Goal: Task Accomplishment & Management: Complete application form

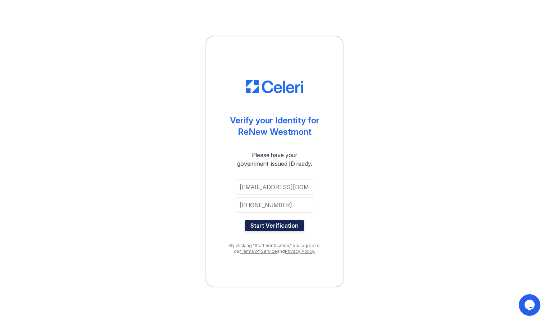
click at [278, 228] on button "Start Verification" at bounding box center [275, 225] width 60 height 11
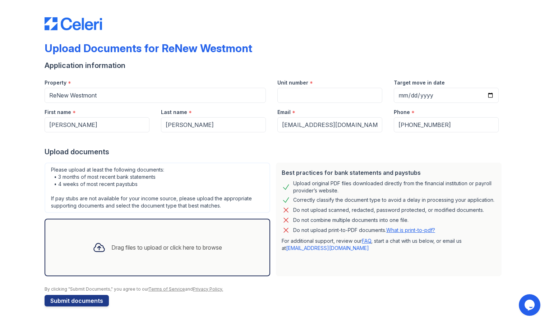
click at [162, 235] on div "Drag files to upload or click here to browse" at bounding box center [157, 247] width 141 height 24
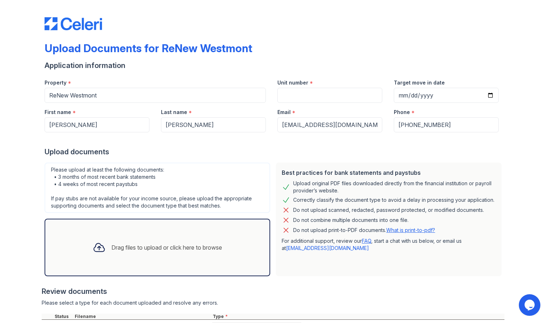
scroll to position [65, 0]
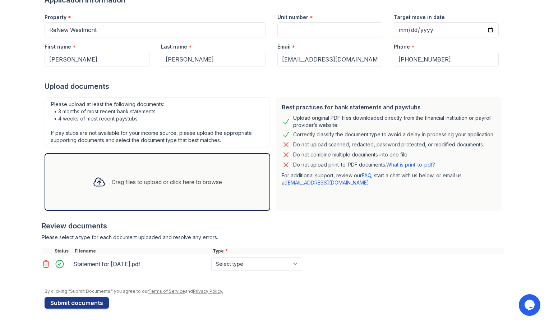
click at [124, 189] on div "Drag files to upload or click here to browse" at bounding box center [157, 182] width 141 height 24
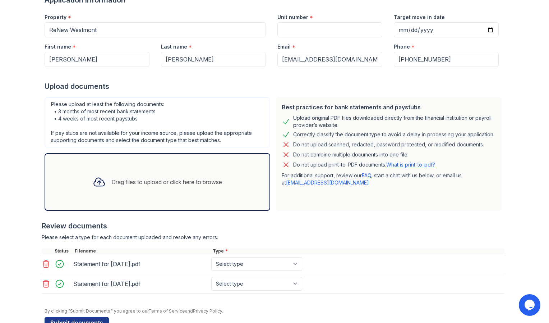
click at [102, 167] on div "Drag files to upload or click here to browse" at bounding box center [158, 181] width 226 height 57
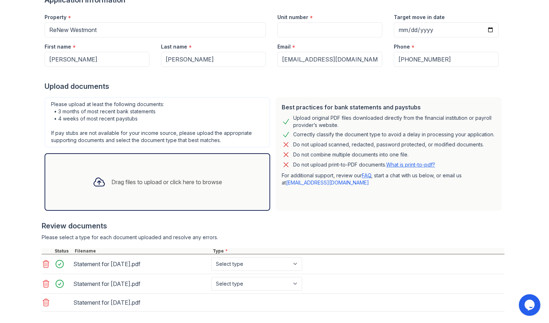
scroll to position [97, 0]
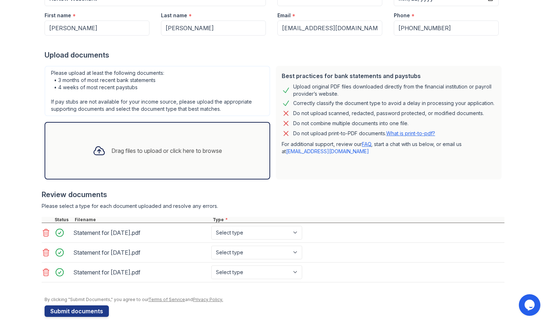
click at [116, 145] on div "Drag files to upload or click here to browse" at bounding box center [157, 150] width 141 height 24
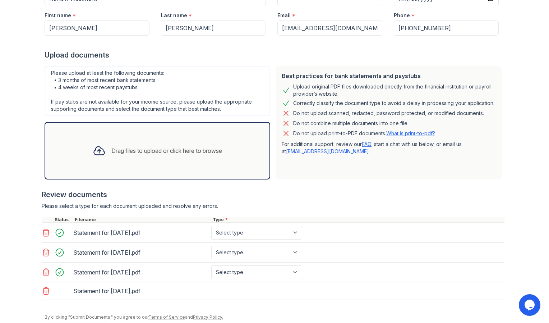
scroll to position [123, 0]
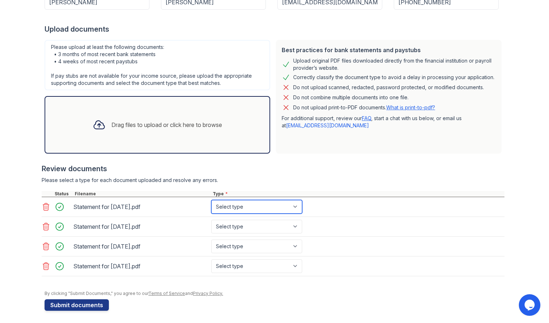
click at [252, 207] on select "Select type Paystub Bank Statement Offer Letter Tax Documents Benefit Award Let…" at bounding box center [256, 207] width 91 height 14
select select "paystub"
click at [211, 200] on select "Select type Paystub Bank Statement Offer Letter Tax Documents Benefit Award Let…" at bounding box center [256, 207] width 91 height 14
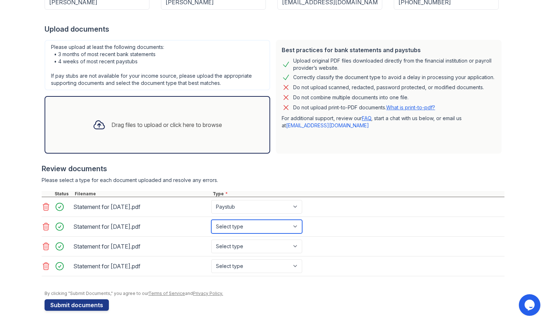
click at [246, 230] on select "Select type Paystub Bank Statement Offer Letter Tax Documents Benefit Award Let…" at bounding box center [256, 227] width 91 height 14
select select "paystub"
click at [211, 220] on select "Select type Paystub Bank Statement Offer Letter Tax Documents Benefit Award Let…" at bounding box center [256, 227] width 91 height 14
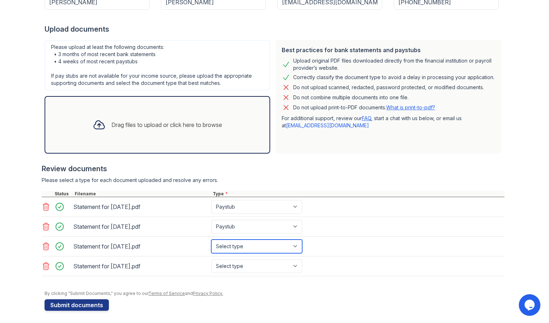
click at [229, 240] on select "Select type Paystub Bank Statement Offer Letter Tax Documents Benefit Award Let…" at bounding box center [256, 246] width 91 height 14
select select "paystub"
click at [211, 239] on select "Select type Paystub Bank Statement Offer Letter Tax Documents Benefit Award Let…" at bounding box center [256, 246] width 91 height 14
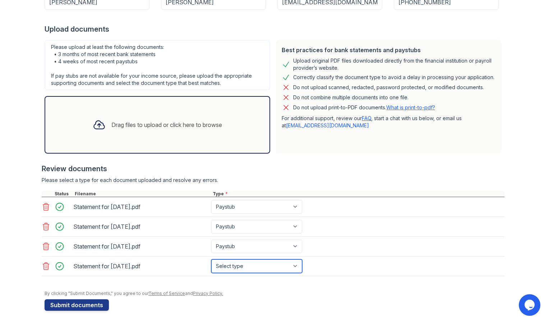
click at [223, 264] on select "Select type Paystub Bank Statement Offer Letter Tax Documents Benefit Award Let…" at bounding box center [256, 266] width 91 height 14
select select "paystub"
click at [211, 259] on select "Select type Paystub Bank Statement Offer Letter Tax Documents Benefit Award Let…" at bounding box center [256, 266] width 91 height 14
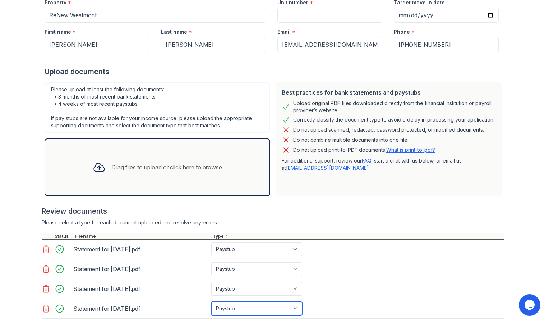
scroll to position [125, 0]
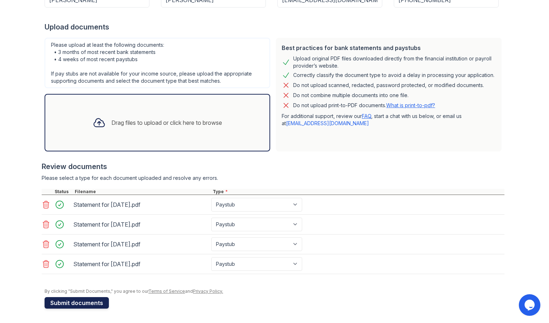
click at [92, 302] on button "Submit documents" at bounding box center [77, 302] width 64 height 11
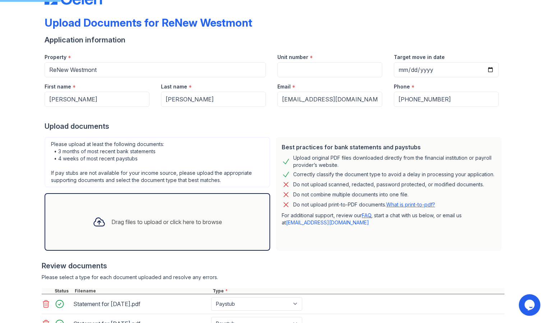
scroll to position [0, 0]
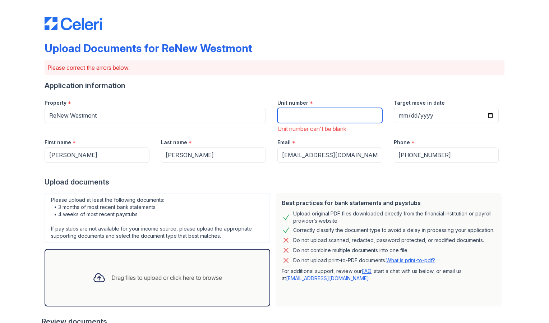
click at [312, 120] on input "Unit number" at bounding box center [329, 115] width 105 height 15
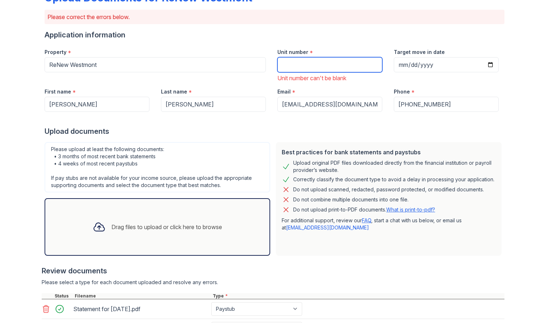
scroll to position [45, 0]
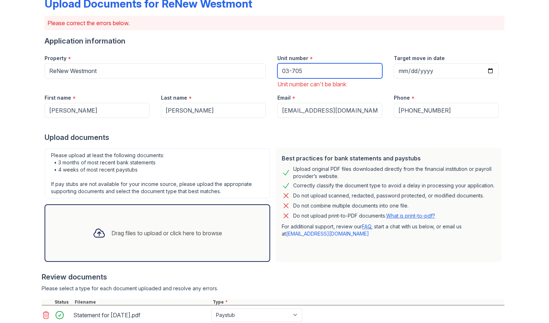
type input "03-705"
click at [348, 83] on div "Unit number can't be blank" at bounding box center [329, 84] width 105 height 9
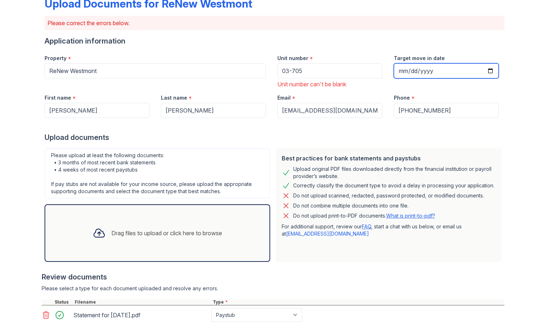
click at [421, 72] on input "Target move in date" at bounding box center [446, 70] width 105 height 15
click at [491, 71] on input "Target move in date" at bounding box center [446, 70] width 105 height 15
type input "[DATE]"
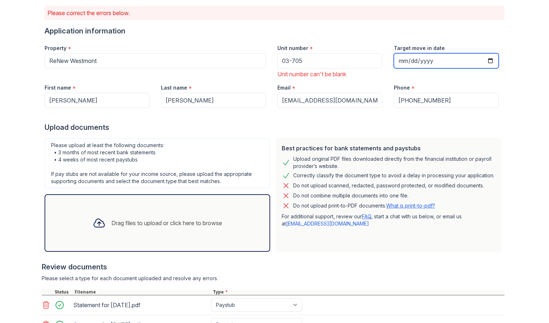
scroll to position [178, 0]
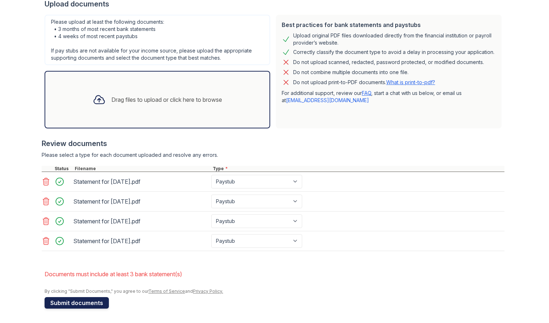
click at [79, 303] on button "Submit documents" at bounding box center [77, 302] width 64 height 11
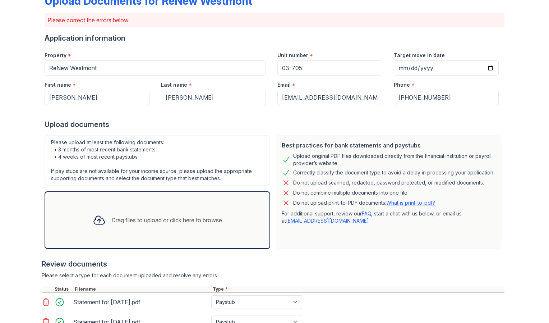
scroll to position [47, 0]
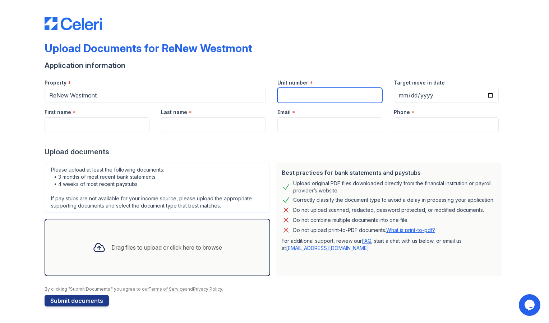
click at [344, 96] on input "Unit number" at bounding box center [329, 95] width 105 height 15
type input "03-705"
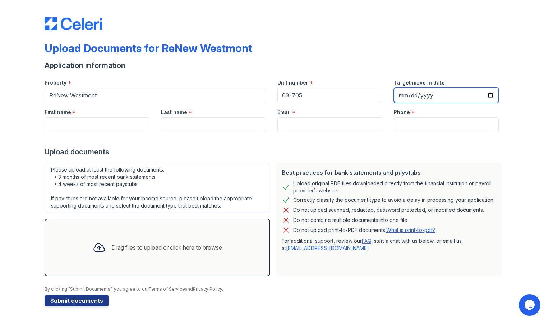
type input "[DATE]"
type input "[PERSON_NAME]"
type input "[EMAIL_ADDRESS][DOMAIN_NAME]"
type input "[PHONE_NUMBER]"
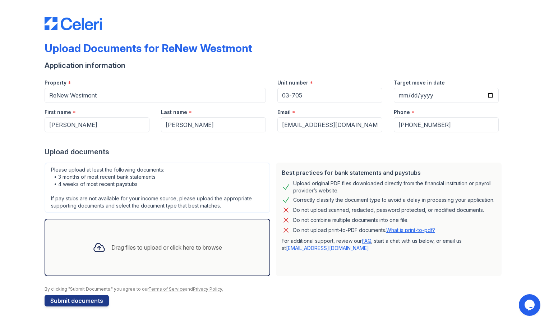
click at [292, 147] on div "Upload documents" at bounding box center [275, 152] width 460 height 10
click at [133, 225] on div "Drag files to upload or click here to browse" at bounding box center [158, 246] width 226 height 57
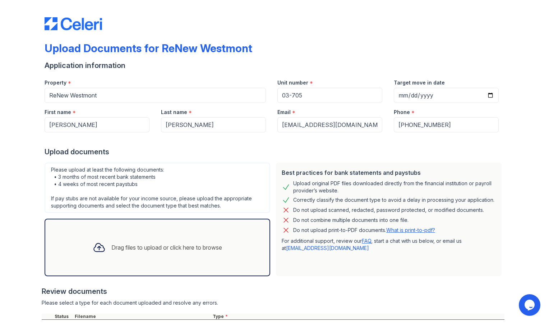
scroll to position [63, 0]
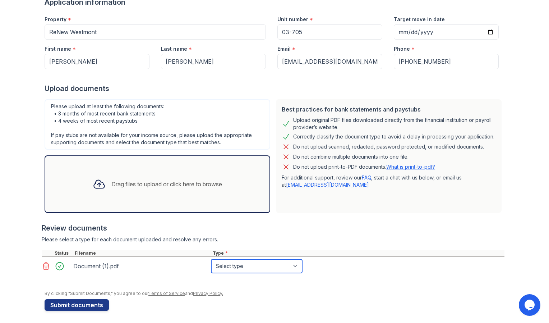
click at [223, 266] on select "Select type Paystub Bank Statement Offer Letter Tax Documents Benefit Award Let…" at bounding box center [256, 266] width 91 height 14
select select "bank_statement"
click at [211, 259] on select "Select type Paystub Bank Statement Offer Letter Tax Documents Benefit Award Let…" at bounding box center [256, 266] width 91 height 14
click at [113, 181] on div "Drag files to upload or click here to browse" at bounding box center [166, 184] width 111 height 9
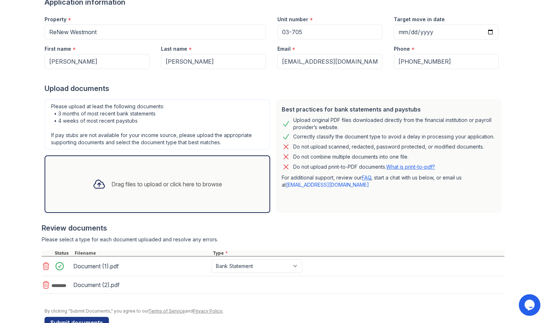
click at [93, 195] on div "Drag files to upload or click here to browse" at bounding box center [157, 184] width 141 height 24
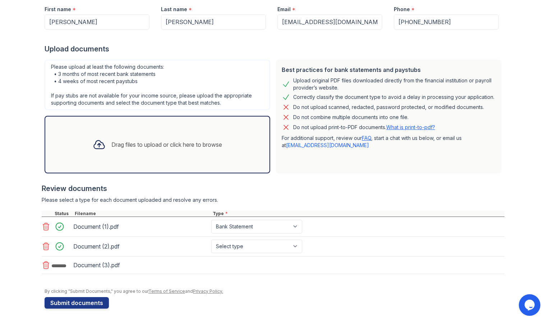
scroll to position [104, 0]
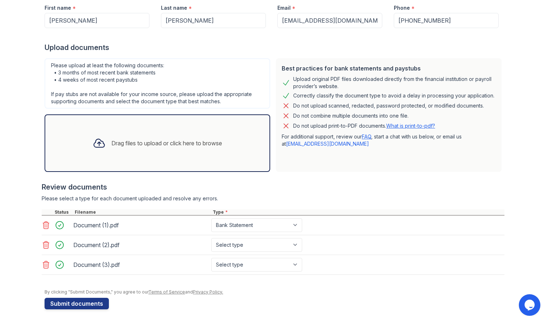
click at [114, 160] on div "Drag files to upload or click here to browse" at bounding box center [158, 142] width 226 height 57
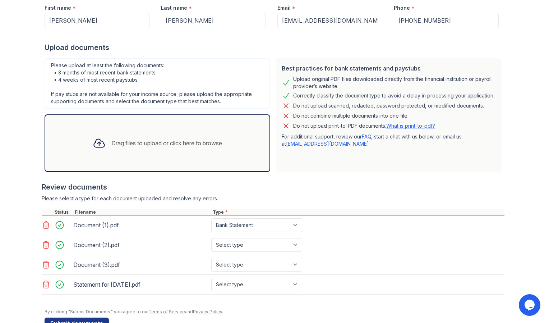
click at [90, 151] on div at bounding box center [99, 143] width 19 height 19
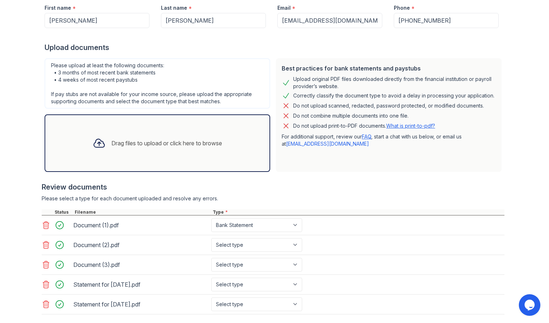
click at [85, 158] on div "Drag files to upload or click here to browse" at bounding box center [158, 142] width 226 height 57
click at [111, 147] on div "Drag files to upload or click here to browse" at bounding box center [157, 143] width 141 height 24
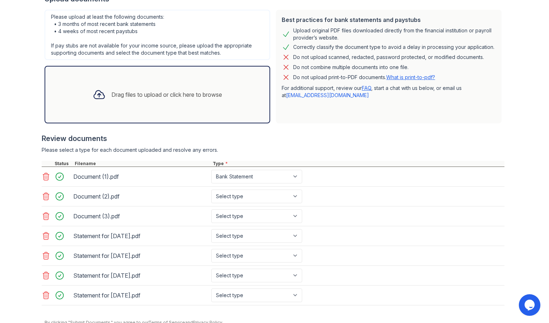
scroll to position [184, 0]
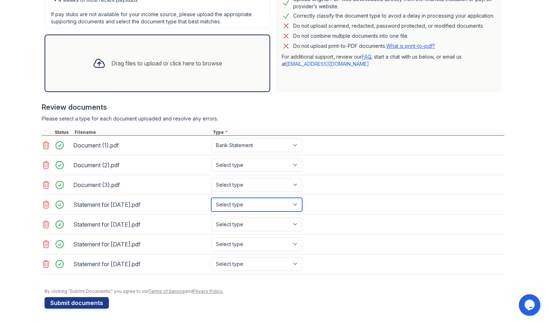
click at [272, 202] on select "Select type Paystub Bank Statement Offer Letter Tax Documents Benefit Award Let…" at bounding box center [256, 205] width 91 height 14
select select "paystub"
click at [211, 198] on select "Select type Paystub Bank Statement Offer Letter Tax Documents Benefit Award Let…" at bounding box center [256, 205] width 91 height 14
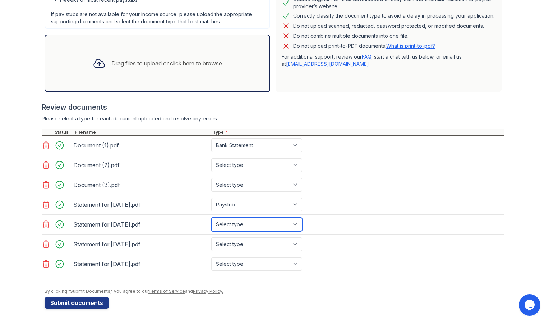
click at [248, 221] on select "Select type Paystub Bank Statement Offer Letter Tax Documents Benefit Award Let…" at bounding box center [256, 224] width 91 height 14
select select "paystub"
click at [211, 217] on select "Select type Paystub Bank Statement Offer Letter Tax Documents Benefit Award Let…" at bounding box center [256, 224] width 91 height 14
click at [221, 243] on select "Select type Paystub Bank Statement Offer Letter Tax Documents Benefit Award Let…" at bounding box center [256, 244] width 91 height 14
select select "paystub"
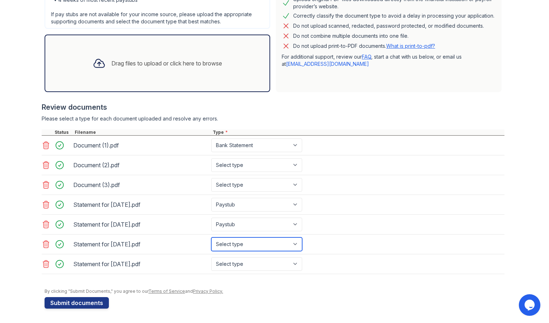
click at [211, 237] on select "Select type Paystub Bank Statement Offer Letter Tax Documents Benefit Award Let…" at bounding box center [256, 244] width 91 height 14
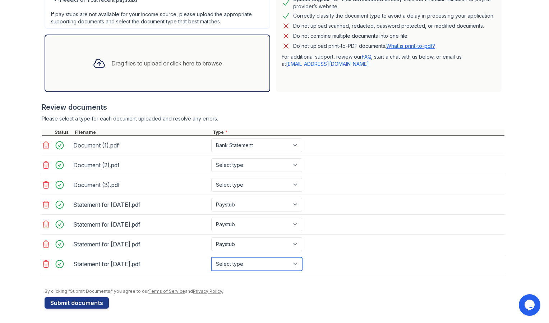
click at [220, 266] on select "Select type Paystub Bank Statement Offer Letter Tax Documents Benefit Award Let…" at bounding box center [256, 264] width 91 height 14
select select "paystub"
click at [211, 257] on select "Select type Paystub Bank Statement Offer Letter Tax Documents Benefit Award Let…" at bounding box center [256, 264] width 91 height 14
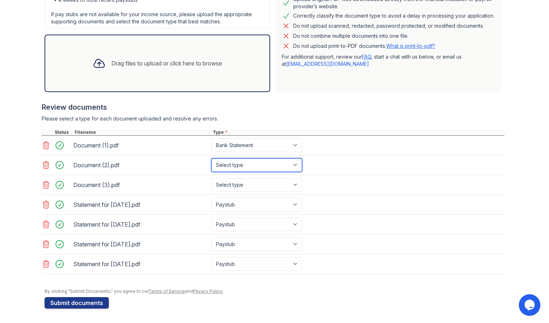
click at [234, 158] on select "Select type Paystub Bank Statement Offer Letter Tax Documents Benefit Award Let…" at bounding box center [256, 165] width 91 height 14
select select "bank_statement"
click at [211, 158] on select "Select type Paystub Bank Statement Offer Letter Tax Documents Benefit Award Let…" at bounding box center [256, 165] width 91 height 14
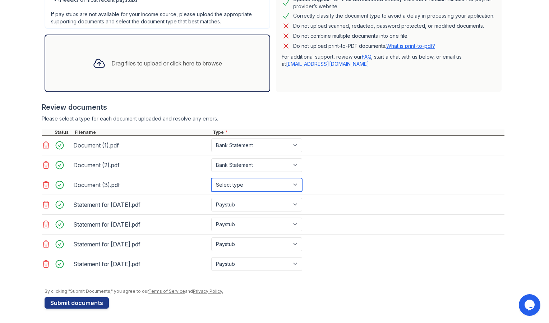
click at [222, 181] on select "Select type Paystub Bank Statement Offer Letter Tax Documents Benefit Award Let…" at bounding box center [256, 185] width 91 height 14
select select "bank_statement"
click at [211, 178] on select "Select type Paystub Bank Statement Offer Letter Tax Documents Benefit Award Let…" at bounding box center [256, 185] width 91 height 14
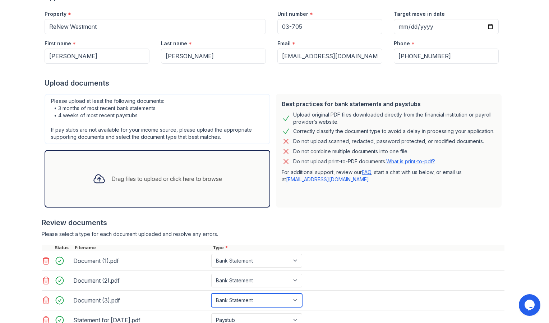
scroll to position [64, 0]
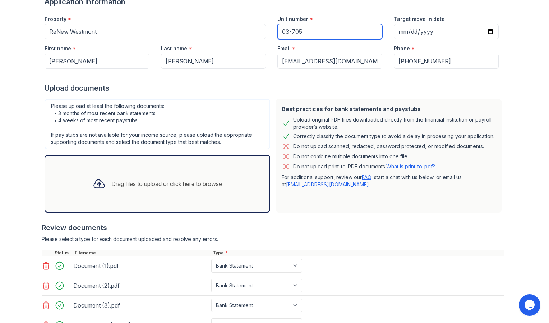
click at [328, 32] on input "03-705" at bounding box center [329, 31] width 105 height 15
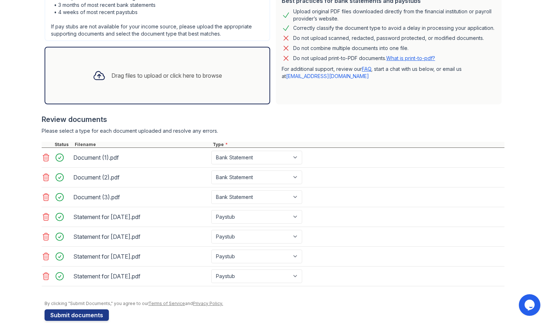
scroll to position [184, 0]
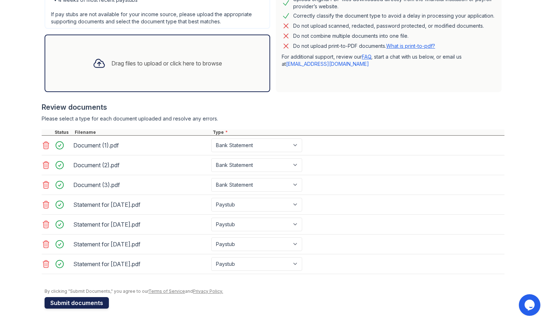
type input "03-705-4"
click at [84, 304] on button "Submit documents" at bounding box center [77, 302] width 64 height 11
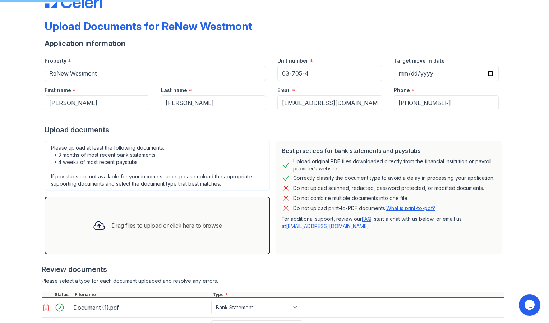
scroll to position [22, 0]
